Goal: Transaction & Acquisition: Purchase product/service

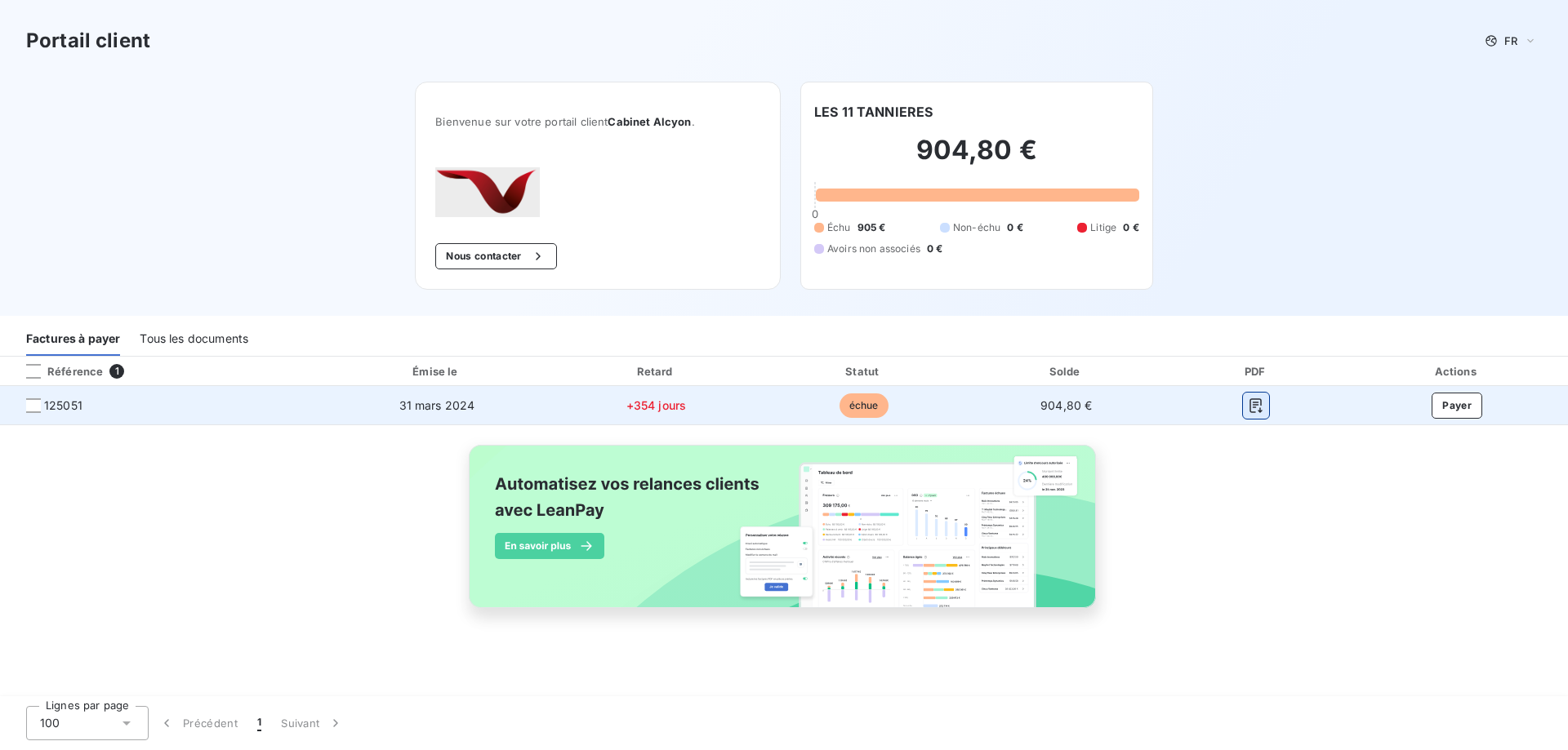
click at [1251, 406] on icon "button" at bounding box center [1256, 406] width 17 height 17
click at [1468, 406] on button "Payer" at bounding box center [1457, 405] width 51 height 26
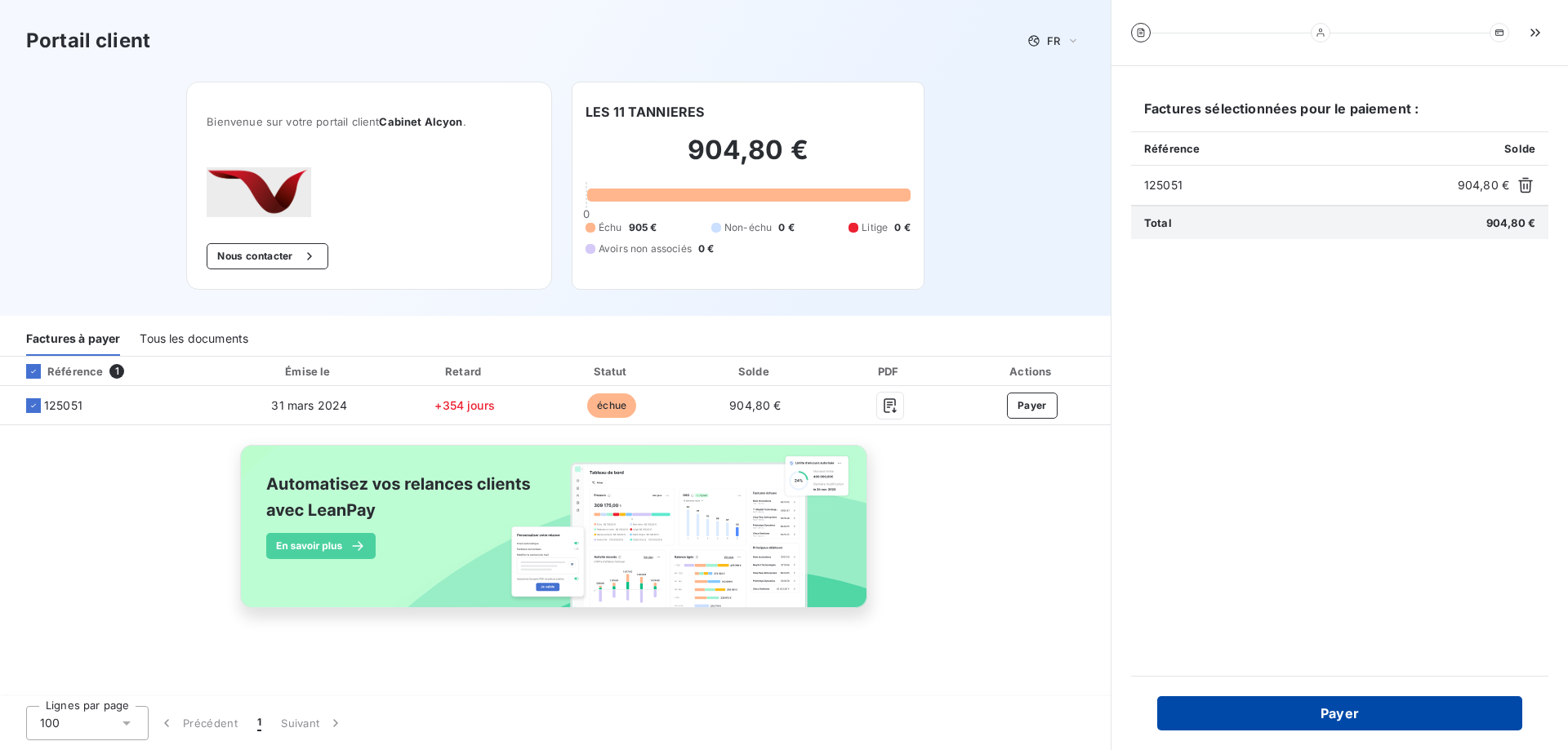
click at [1368, 707] on button "Payer" at bounding box center [1339, 713] width 365 height 34
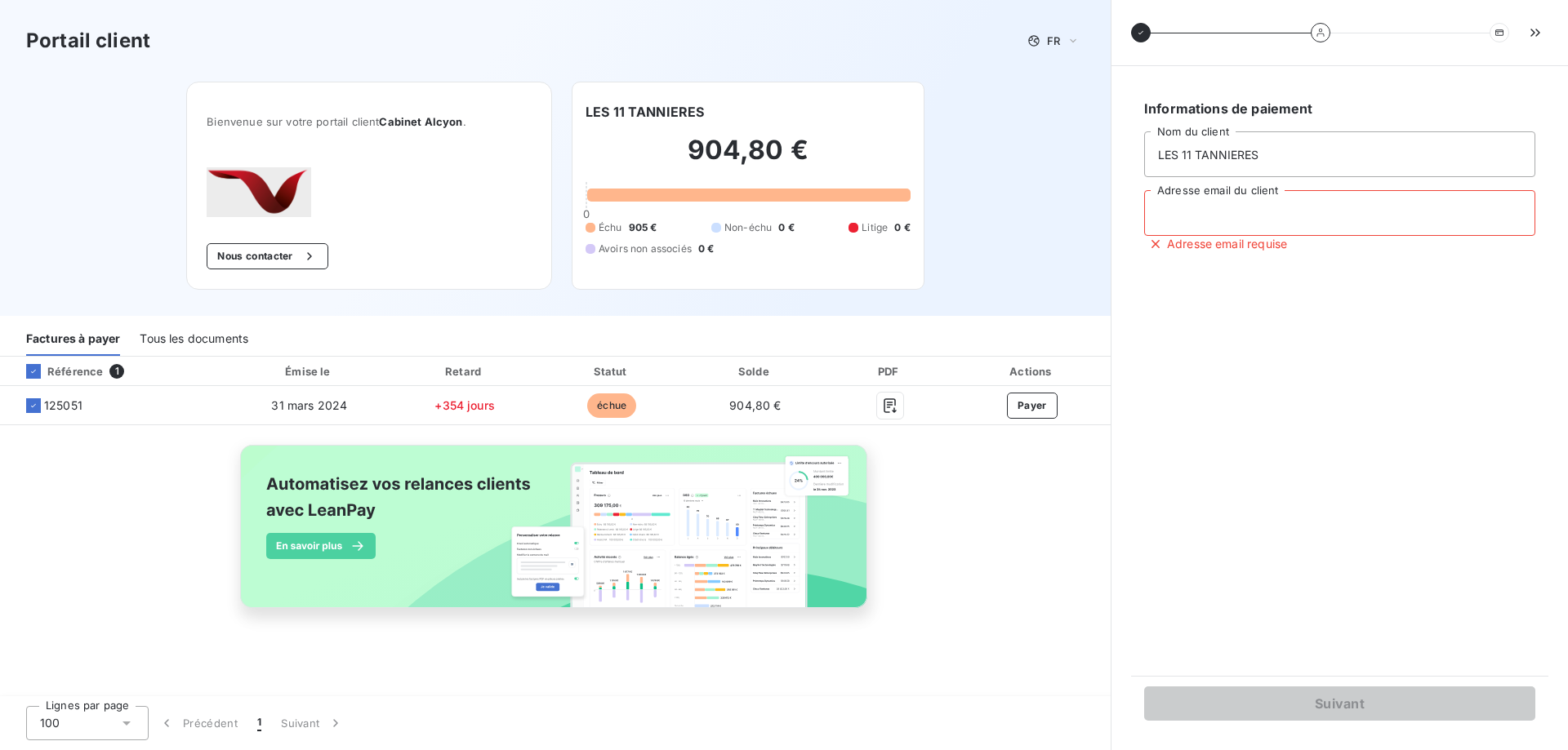
click at [1282, 212] on input "Adresse email du client" at bounding box center [1339, 213] width 391 height 46
type input "[PERSON_NAME][EMAIL_ADDRESS][PERSON_NAME][DOMAIN_NAME]"
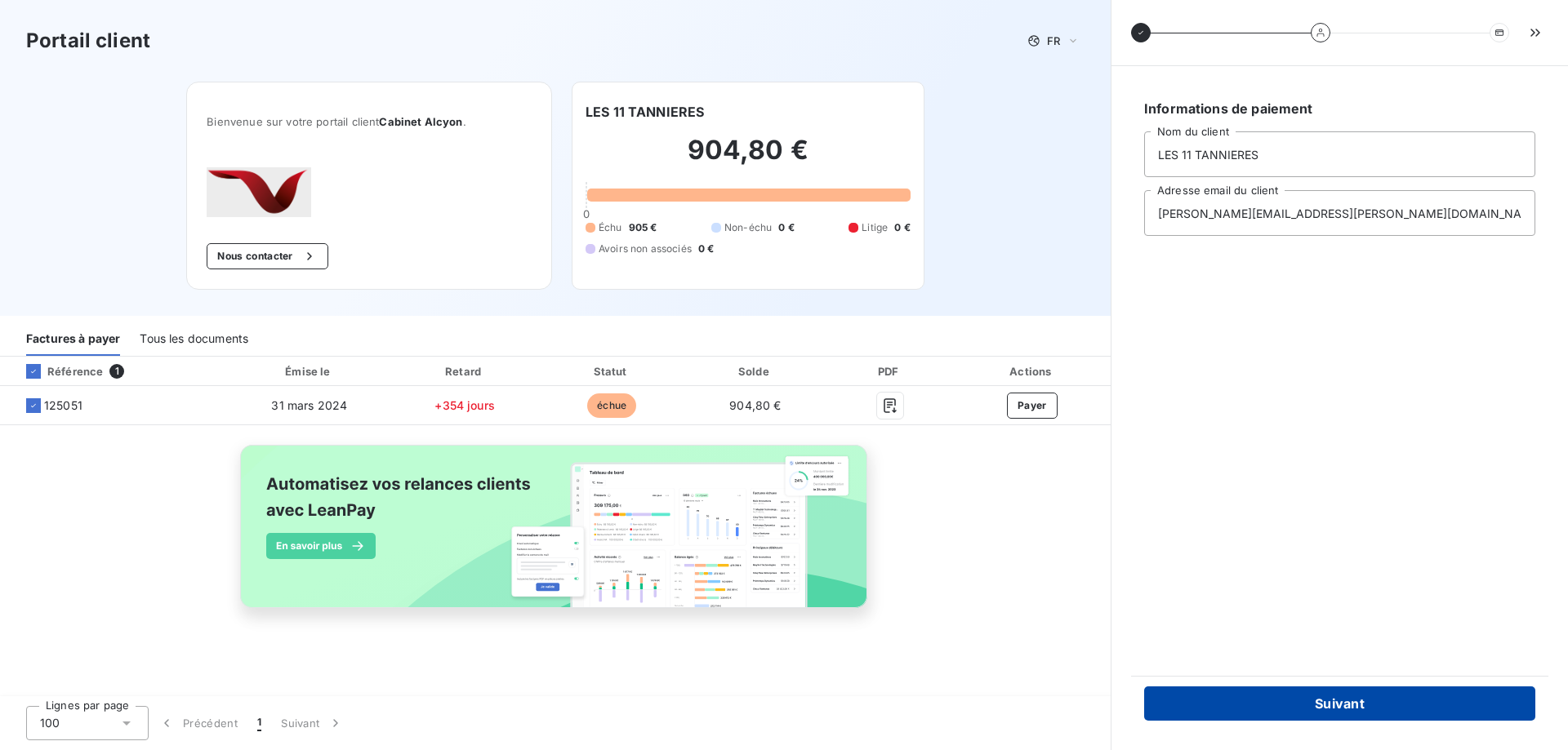
click at [1332, 704] on button "Suivant" at bounding box center [1339, 703] width 391 height 34
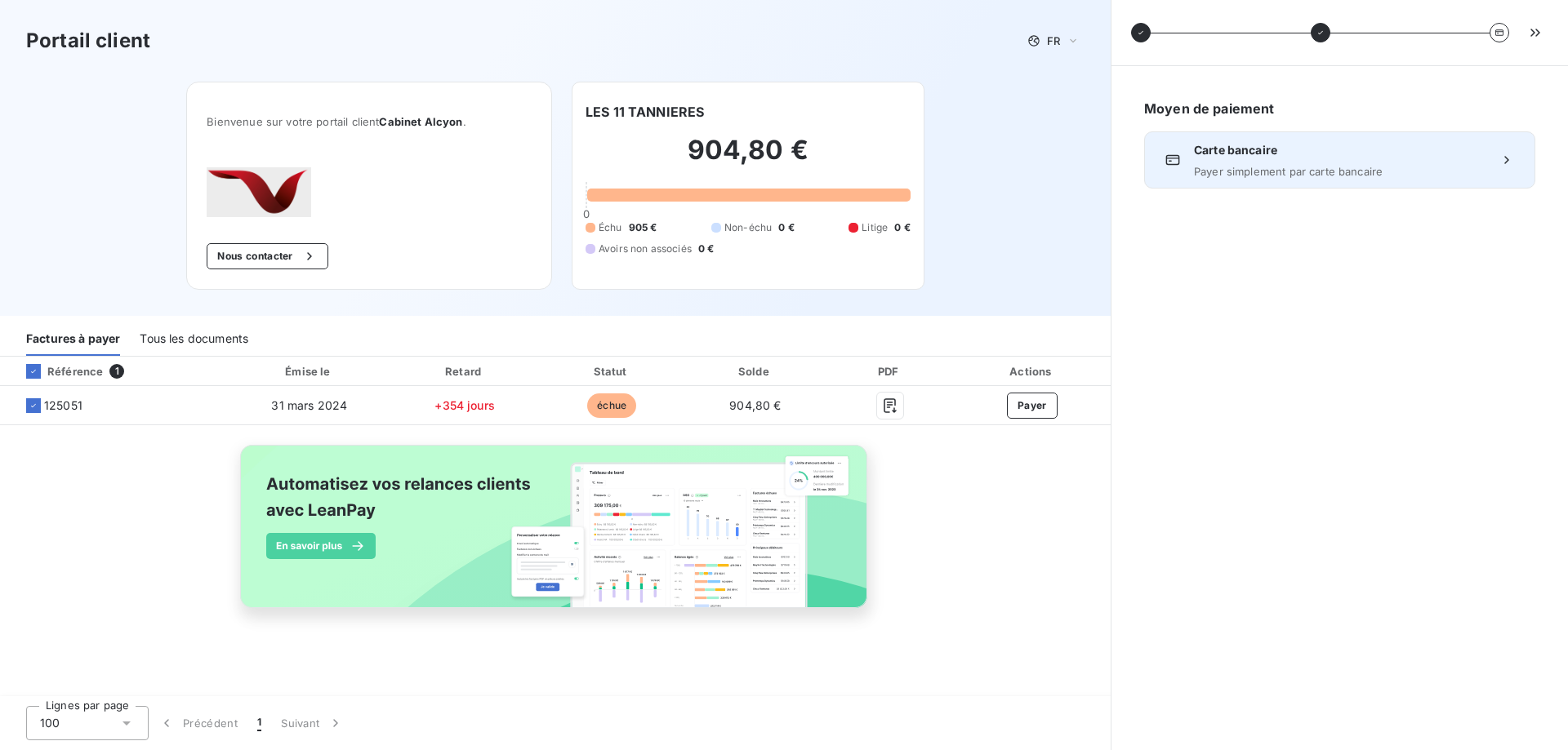
click at [1276, 164] on div "Carte bancaire Payer simplement par carte bancaire" at bounding box center [1339, 160] width 292 height 36
